Goal: Transaction & Acquisition: Purchase product/service

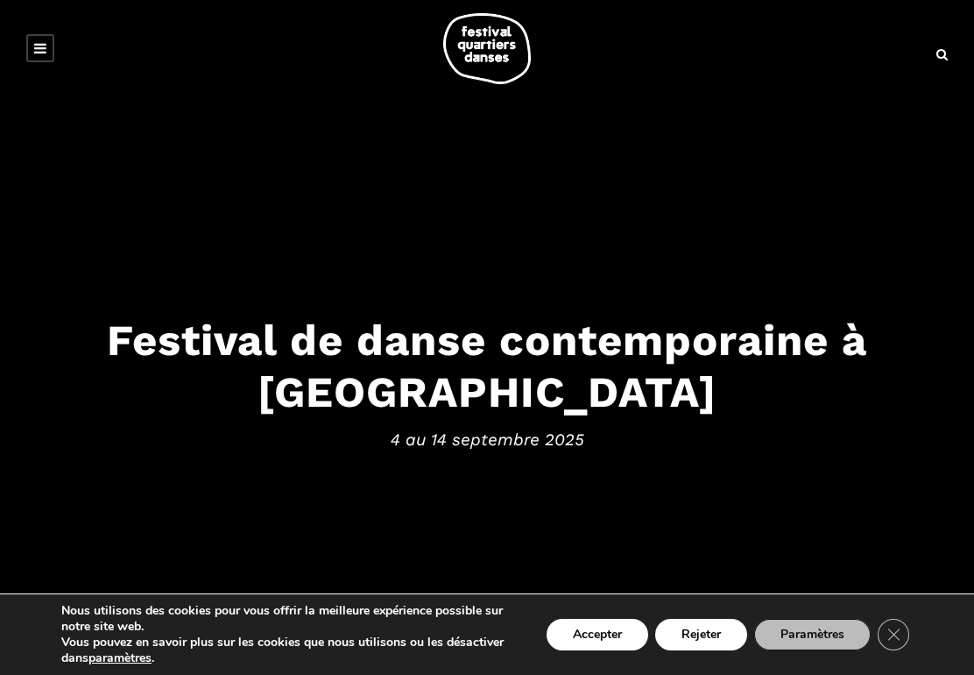
click at [691, 627] on button "Rejeter" at bounding box center [701, 635] width 92 height 32
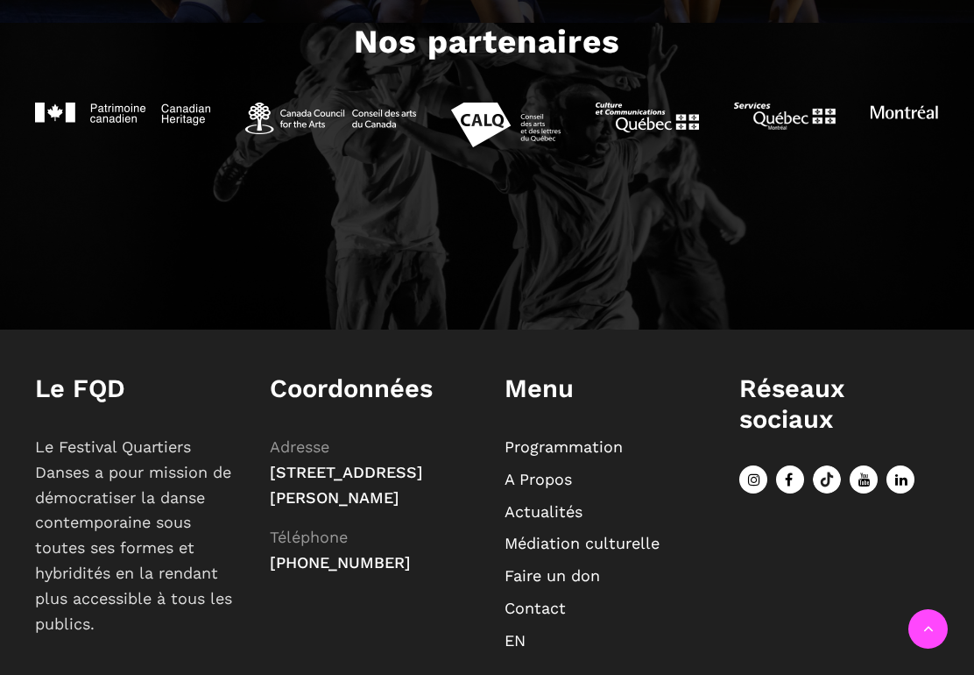
scroll to position [1898, 0]
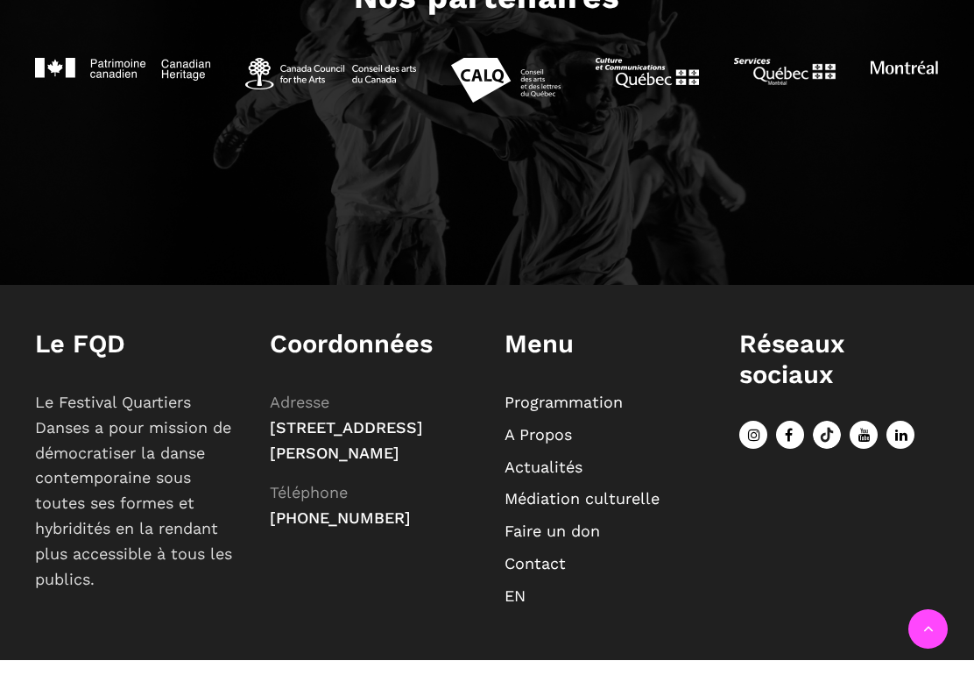
click at [602, 402] on link "Programmation" at bounding box center [564, 402] width 118 height 18
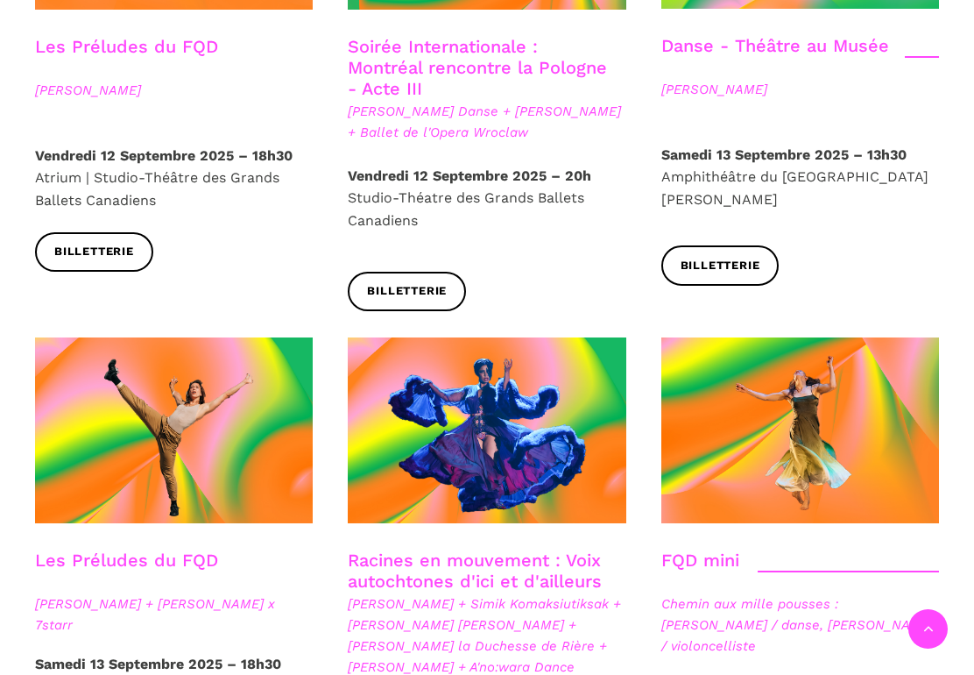
scroll to position [2263, 0]
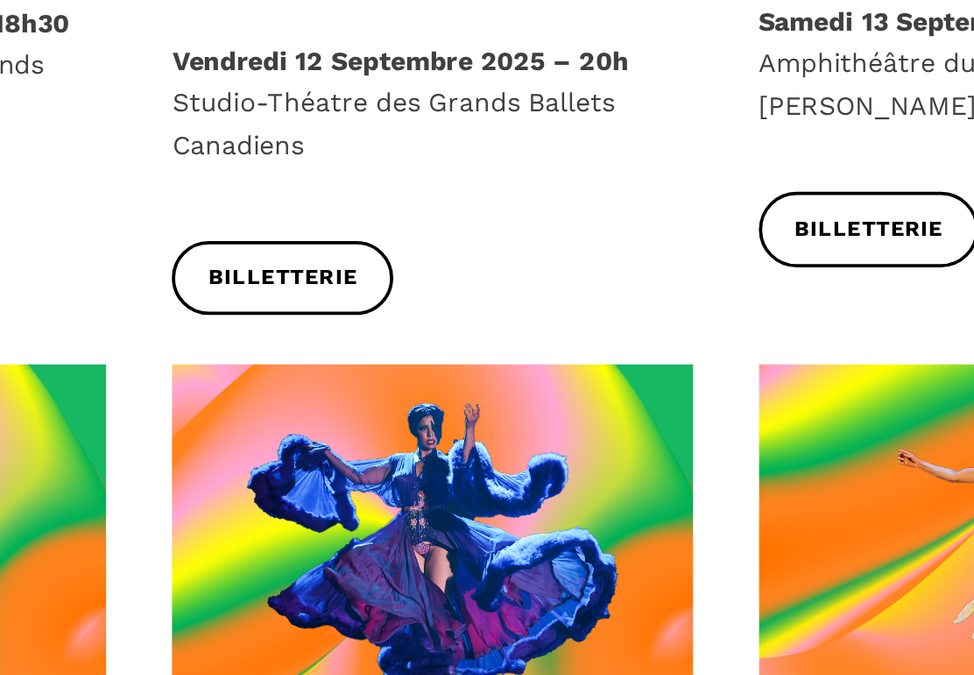
click at [662, 330] on span at bounding box center [801, 423] width 278 height 187
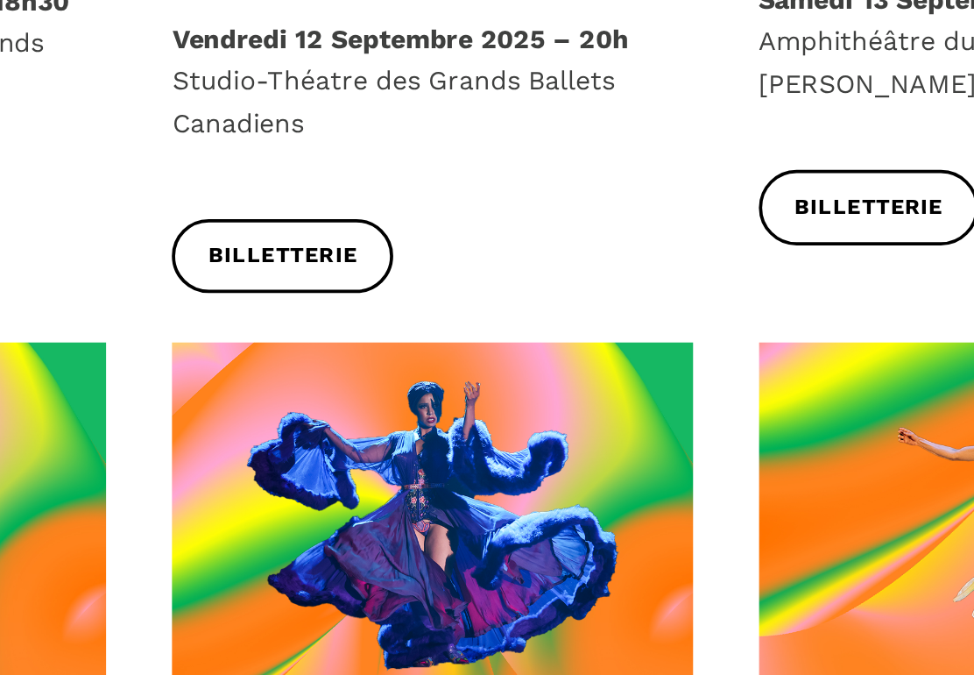
click at [348, 542] on link "Racines en mouvement : Voix autochtones d'ici et d'ailleurs" at bounding box center [475, 563] width 254 height 42
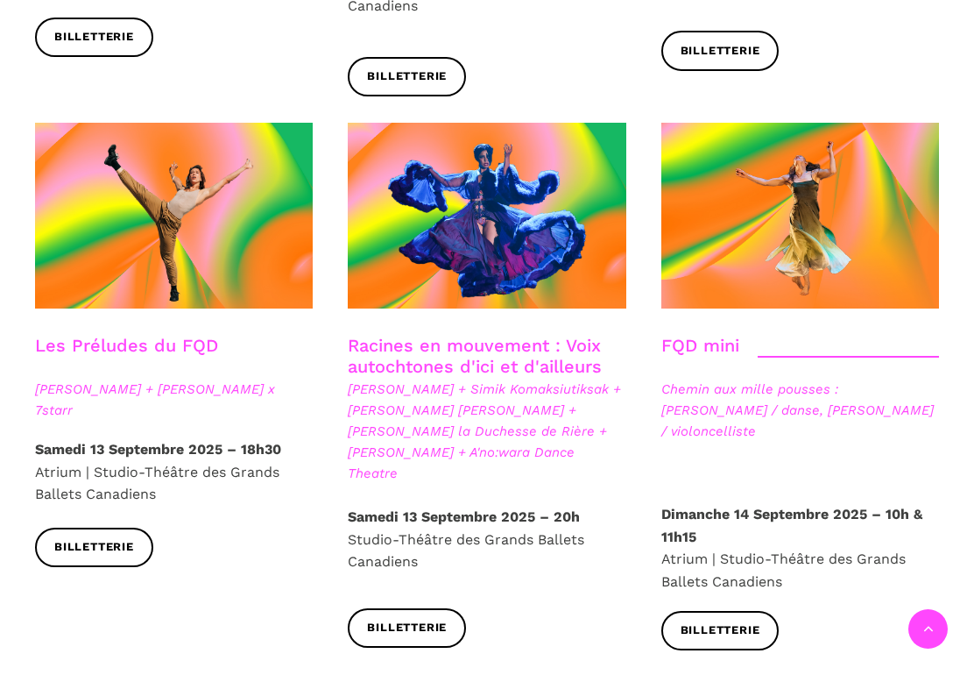
scroll to position [2463, 0]
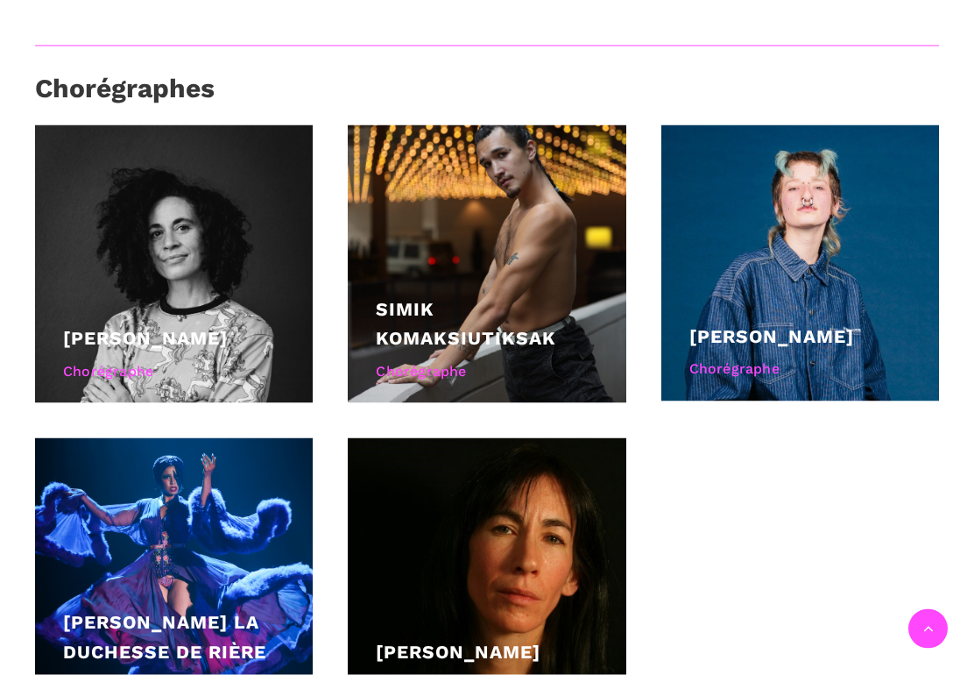
scroll to position [1839, 0]
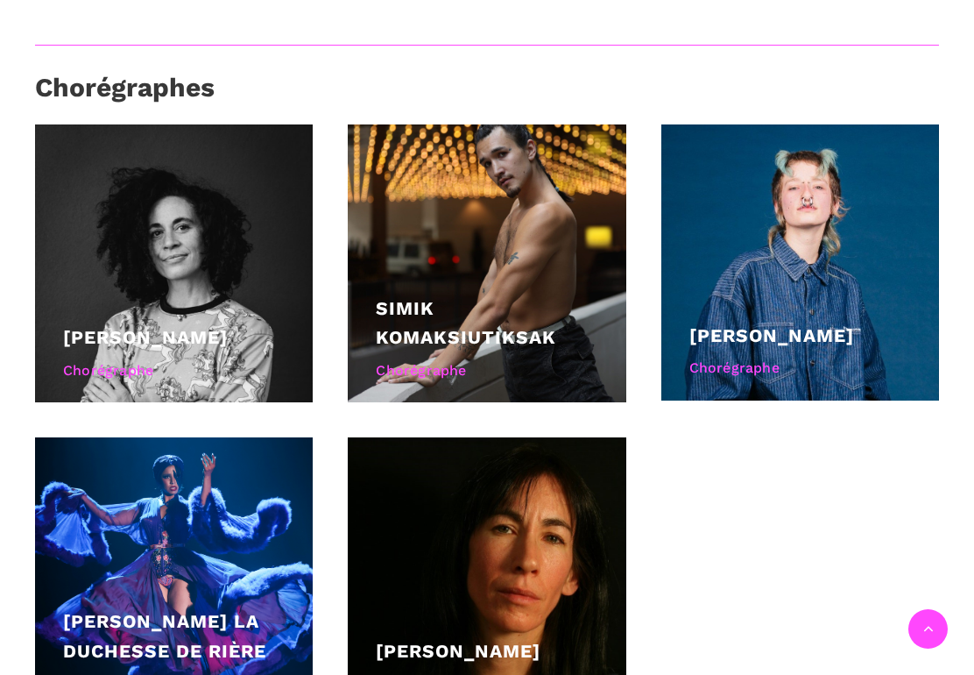
click at [124, 359] on div "Chorégraphe" at bounding box center [174, 370] width 222 height 23
click at [127, 359] on div "Chorégraphe" at bounding box center [174, 370] width 222 height 23
click at [169, 188] on div at bounding box center [174, 263] width 278 height 278
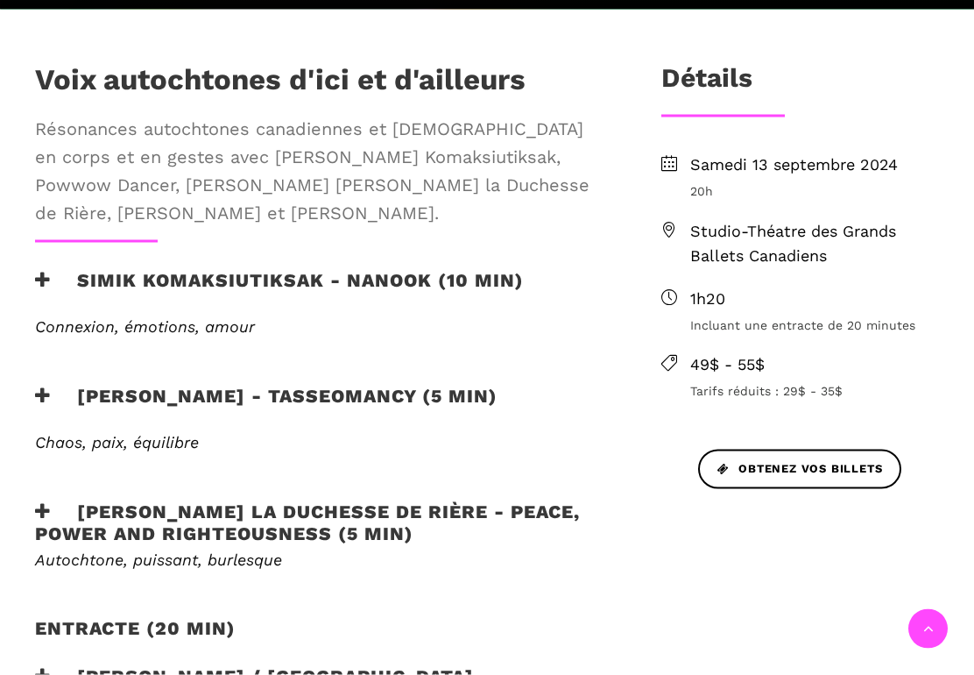
scroll to position [720, 0]
click at [790, 459] on span "Obtenez vos billets" at bounding box center [800, 468] width 165 height 18
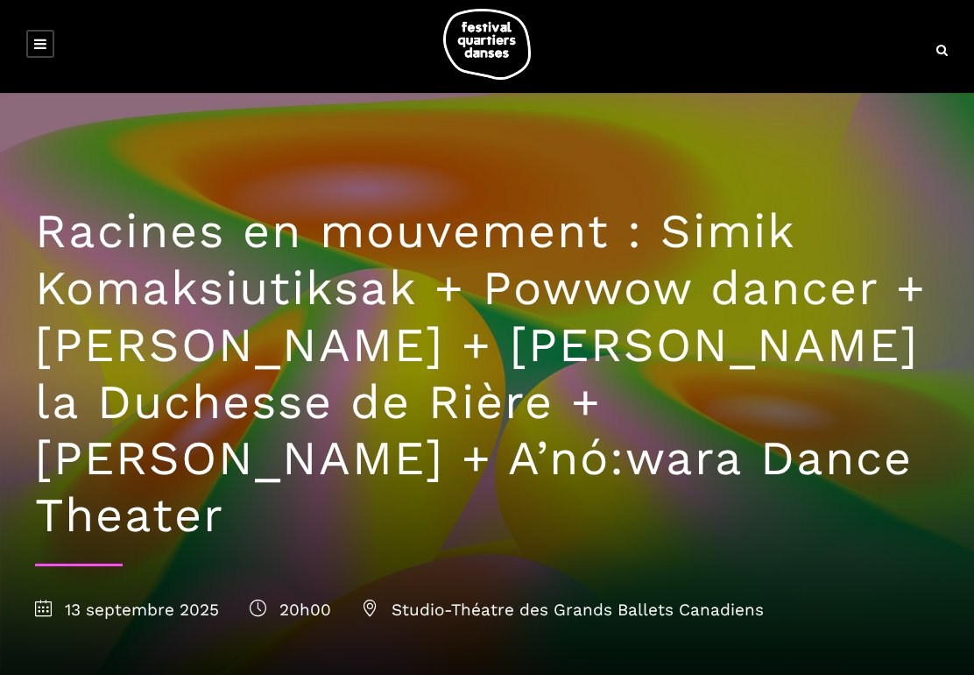
scroll to position [0, 0]
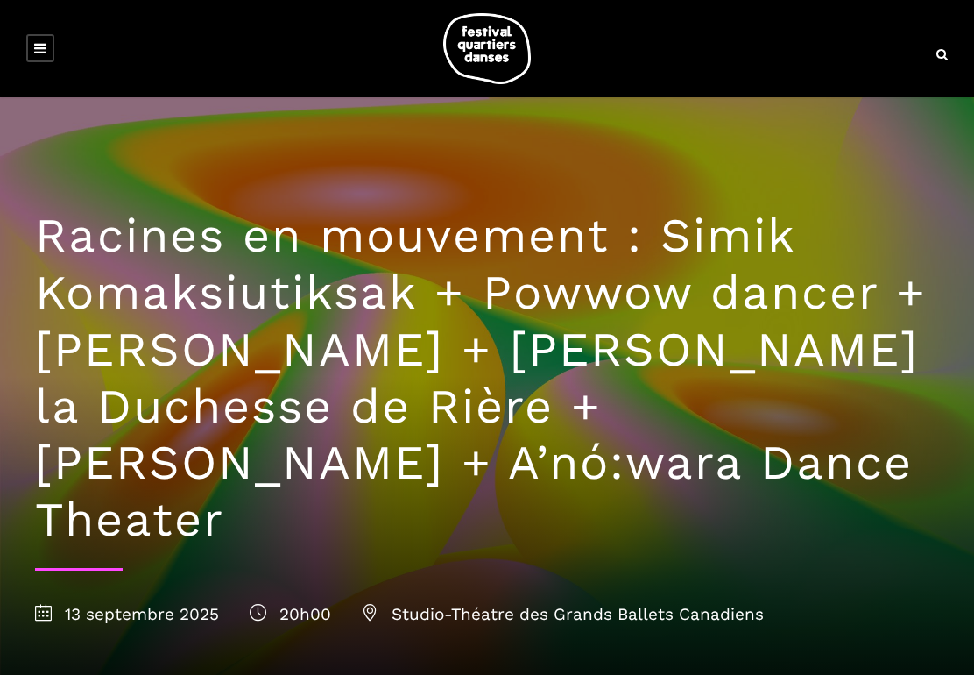
click at [39, 53] on icon at bounding box center [40, 48] width 12 height 14
